Goal: Task Accomplishment & Management: Use online tool/utility

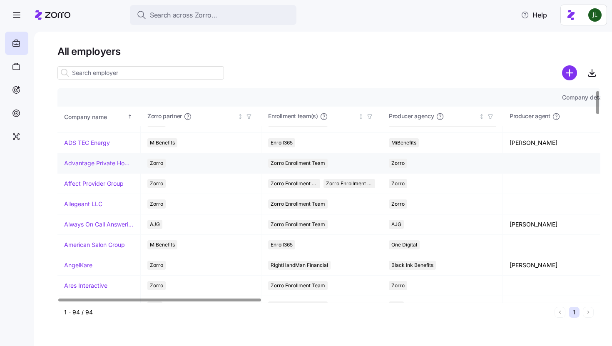
scroll to position [18, 0]
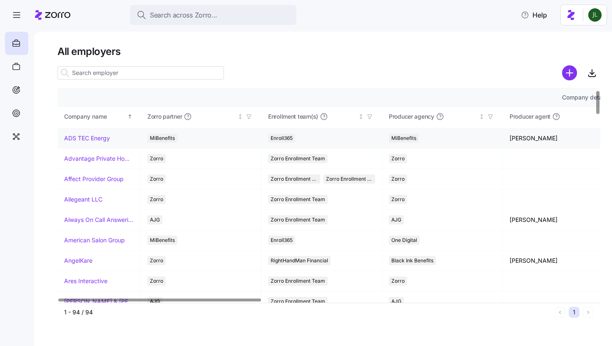
click at [95, 141] on link "ADS TEC Energy" at bounding box center [87, 138] width 46 height 8
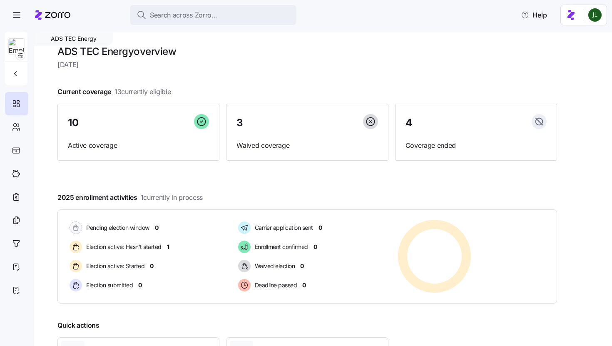
scroll to position [2, 0]
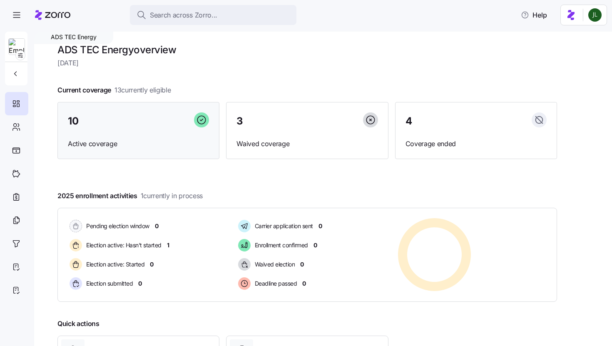
click at [110, 144] on span "Active coverage" at bounding box center [138, 144] width 141 height 10
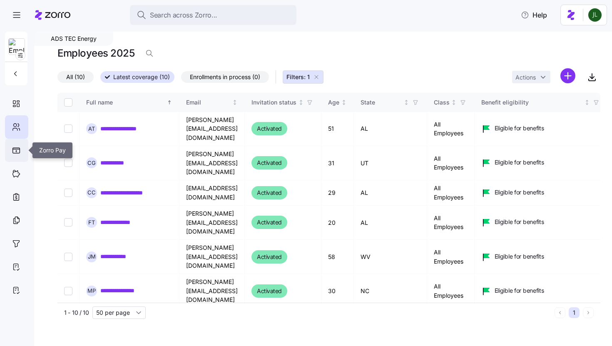
click at [12, 147] on div at bounding box center [16, 150] width 9 height 6
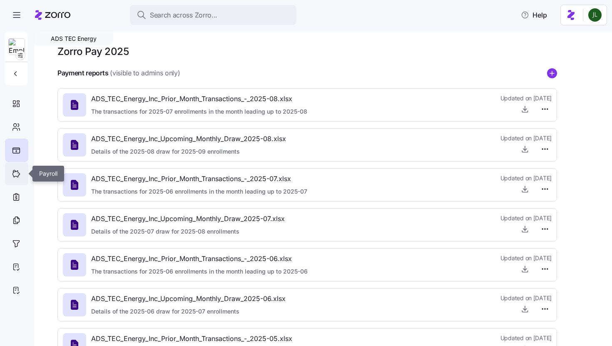
click at [15, 169] on icon at bounding box center [16, 174] width 9 height 10
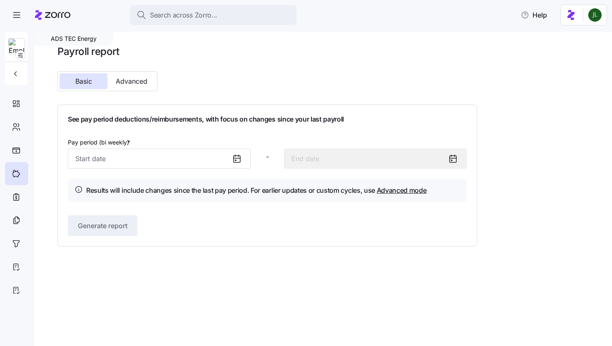
click at [239, 156] on icon at bounding box center [237, 159] width 7 height 7
click at [239, 163] on icon at bounding box center [237, 159] width 10 height 10
click at [236, 159] on icon at bounding box center [237, 159] width 10 height 10
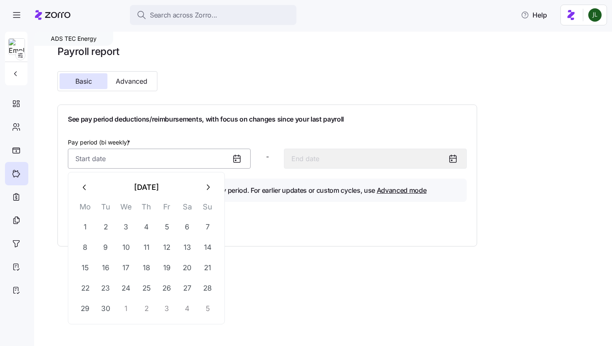
click at [171, 150] on input "Pay period (bi weekly) *" at bounding box center [159, 159] width 183 height 20
click at [82, 185] on icon "button" at bounding box center [84, 187] width 9 height 9
click at [207, 192] on button "button" at bounding box center [208, 187] width 20 height 20
click at [86, 312] on button "25" at bounding box center [85, 309] width 20 height 20
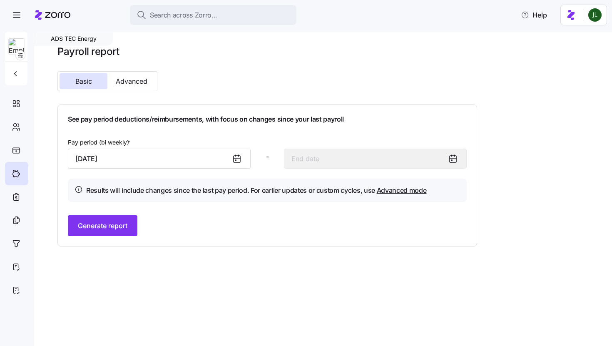
type input "[DATE]"
click at [110, 226] on span "Generate report" at bounding box center [103, 226] width 50 height 10
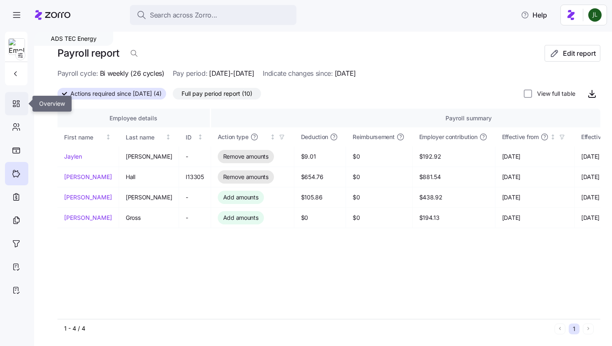
click at [16, 111] on div at bounding box center [16, 103] width 23 height 23
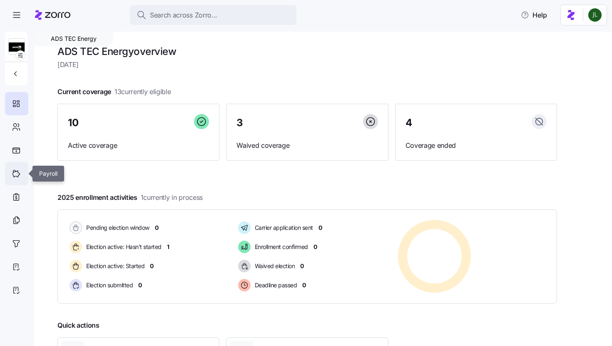
click at [18, 178] on icon at bounding box center [16, 174] width 9 height 10
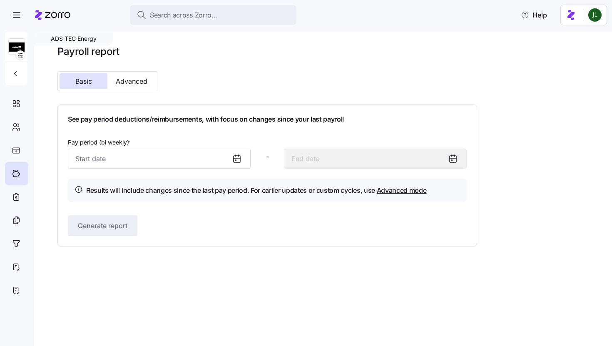
click at [237, 161] on icon at bounding box center [237, 159] width 10 height 10
click at [235, 159] on icon at bounding box center [237, 159] width 10 height 10
click at [101, 159] on input "Pay period (bi weekly) *" at bounding box center [159, 159] width 183 height 20
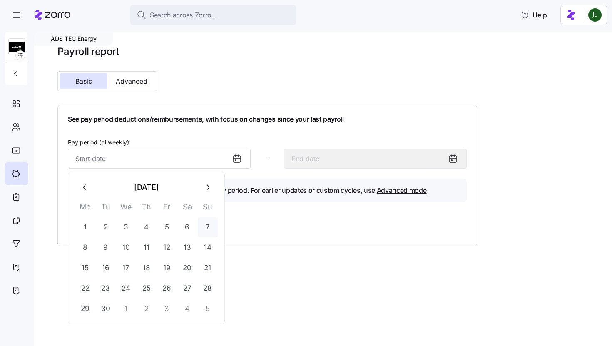
click at [208, 226] on button "7" at bounding box center [208, 227] width 20 height 20
type input "[DATE]"
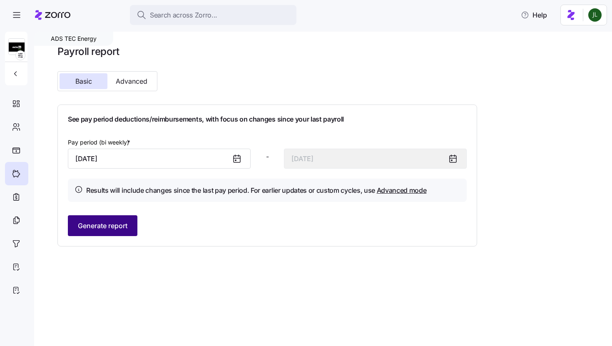
click at [119, 219] on button "Generate report" at bounding box center [103, 225] width 70 height 21
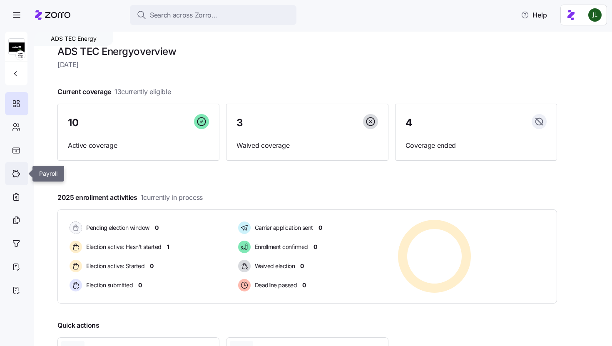
click at [20, 178] on icon at bounding box center [16, 174] width 9 height 10
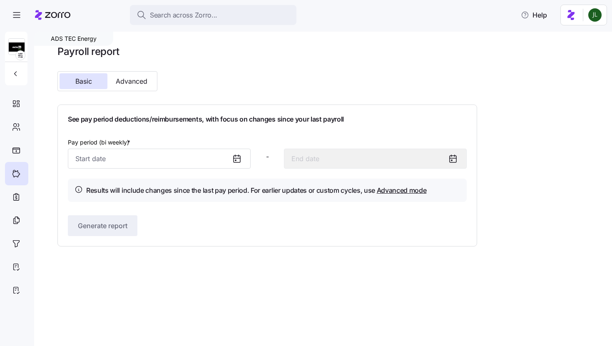
click at [193, 153] on input "Pay period (bi weekly) *" at bounding box center [159, 159] width 183 height 20
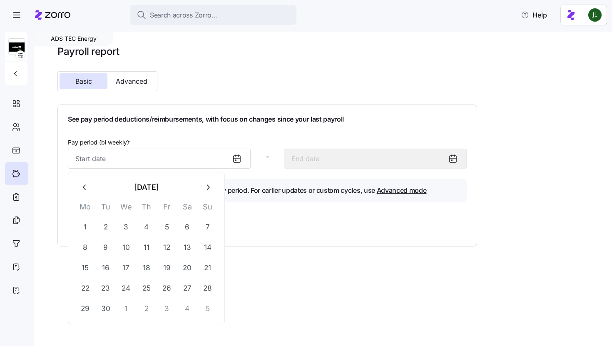
click at [86, 187] on icon "button" at bounding box center [84, 187] width 9 height 9
click at [85, 305] on button "25" at bounding box center [85, 309] width 20 height 20
type input "[DATE]"
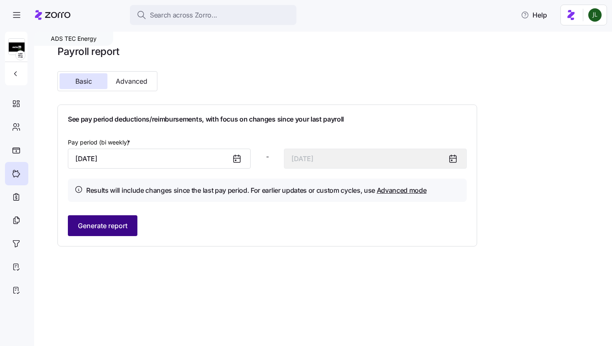
click at [107, 229] on span "Generate report" at bounding box center [103, 226] width 50 height 10
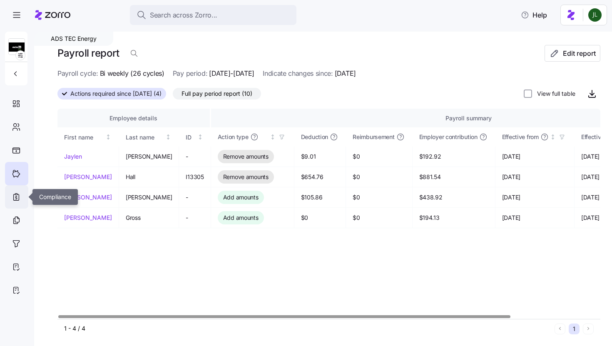
click at [19, 196] on icon at bounding box center [16, 197] width 9 height 10
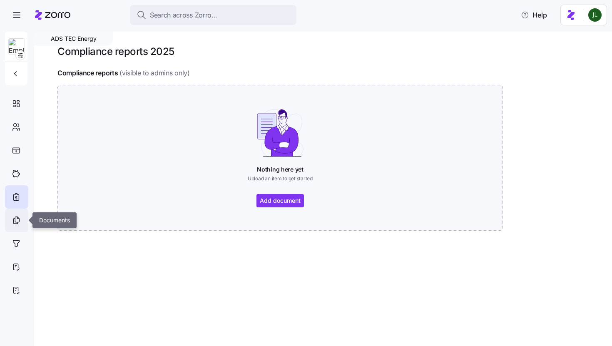
click at [20, 224] on icon at bounding box center [16, 220] width 9 height 10
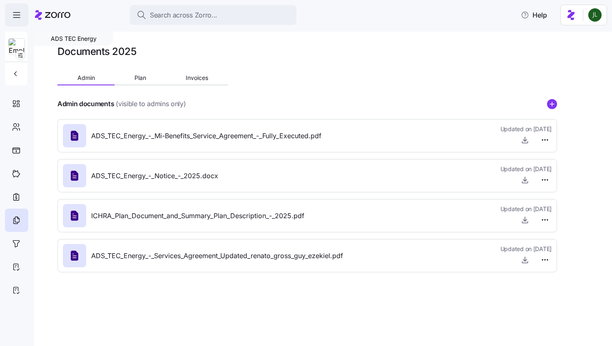
click at [17, 16] on icon "button" at bounding box center [17, 15] width 10 height 10
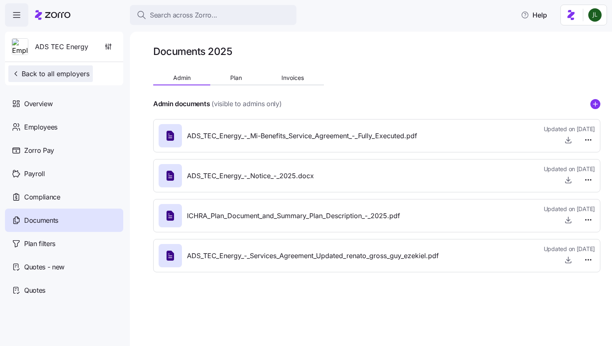
click at [21, 82] on button "Back to all employers" at bounding box center [50, 73] width 85 height 17
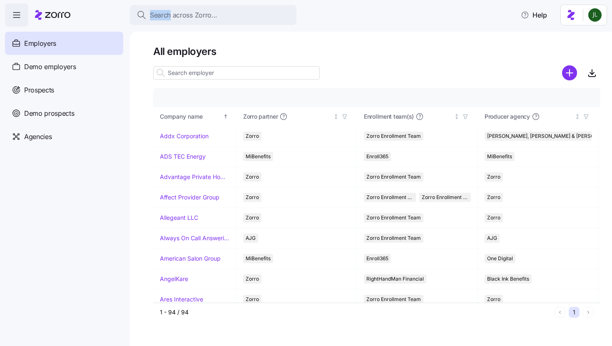
click at [48, 15] on icon at bounding box center [52, 15] width 35 height 10
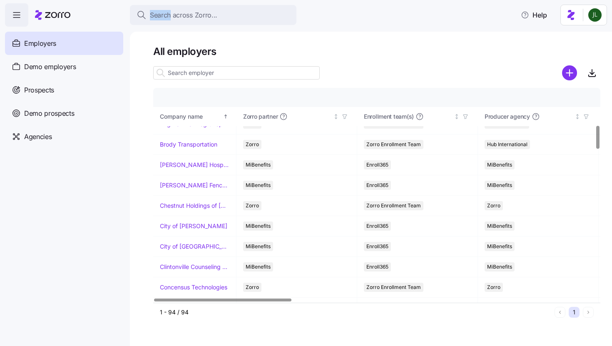
scroll to position [346, 0]
